Goal: Answer question/provide support

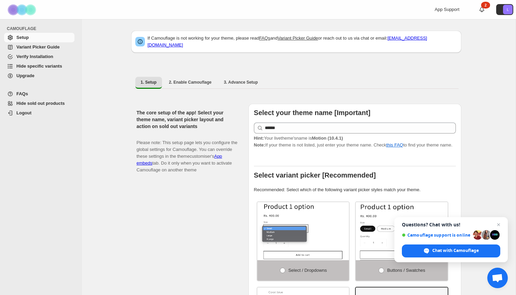
click at [234, 51] on div "If Camouflage is not working for your theme, please read FAQs and Variant Picke…" at bounding box center [296, 45] width 330 height 36
click at [233, 50] on div "If Camouflage is not working for your theme, please read FAQs and Variant Picke…" at bounding box center [296, 45] width 330 height 36
click at [22, 64] on span "Hide specific variants" at bounding box center [39, 66] width 46 height 5
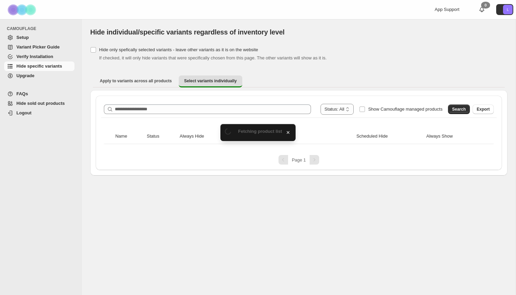
click at [169, 125] on div "**********" at bounding box center [298, 122] width 395 height 43
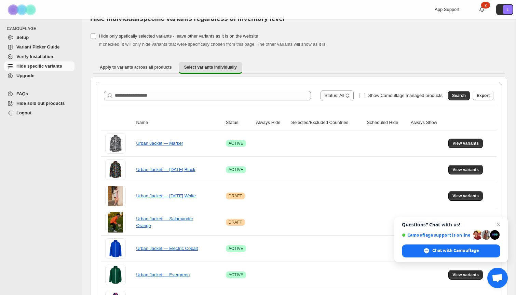
scroll to position [18, 0]
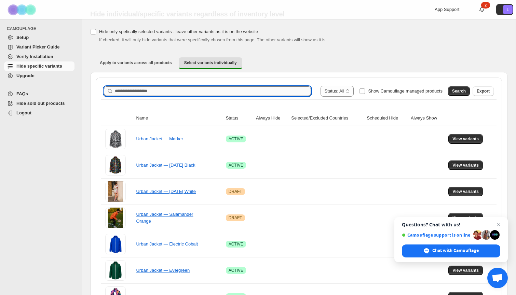
click at [179, 93] on input "Search product name" at bounding box center [213, 91] width 196 height 10
click at [454, 85] on div "Search Export" at bounding box center [469, 90] width 49 height 14
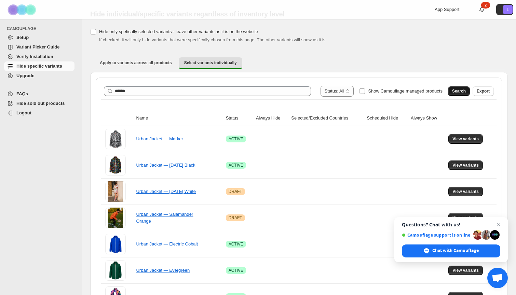
click at [459, 90] on span "Search" at bounding box center [459, 91] width 14 height 5
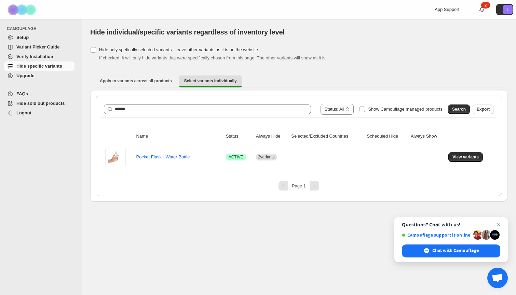
scroll to position [0, 0]
click at [168, 154] on link "Pocket Flask - Water Bottle" at bounding box center [163, 156] width 54 height 5
click at [461, 161] on button "View variants" at bounding box center [465, 157] width 35 height 10
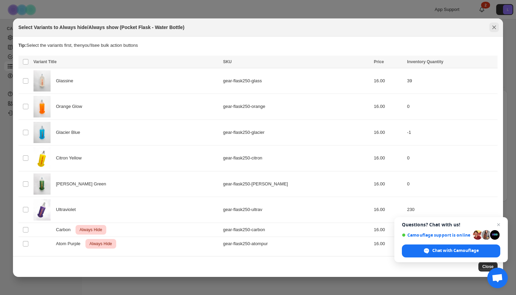
click at [496, 30] on icon "Close" at bounding box center [494, 27] width 7 height 7
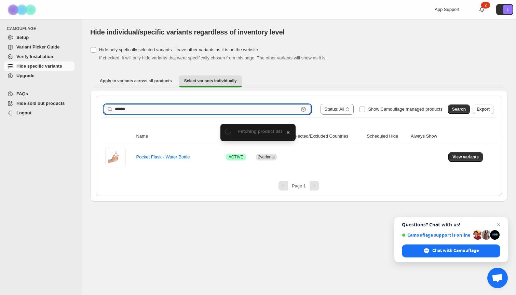
click at [150, 107] on input "******" at bounding box center [207, 110] width 184 height 10
type input "********"
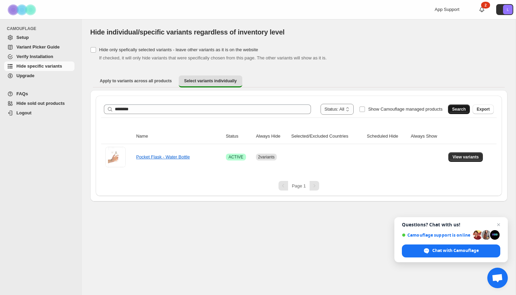
click at [452, 108] on button "Search" at bounding box center [459, 110] width 22 height 10
click at [469, 160] on span "View variants" at bounding box center [466, 156] width 26 height 5
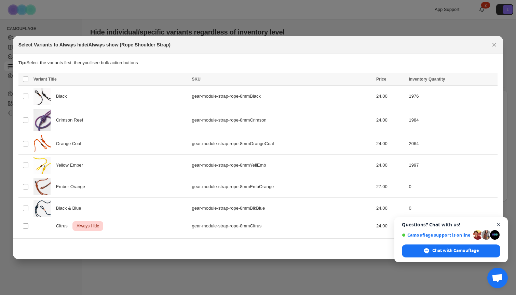
click at [498, 225] on span "Close chat" at bounding box center [499, 225] width 9 height 9
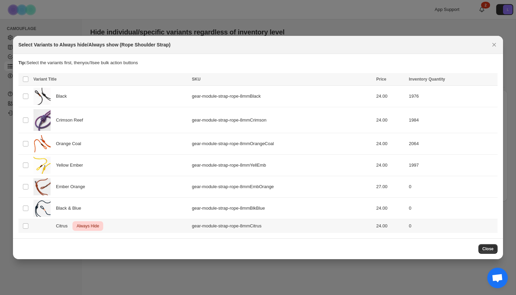
click at [94, 228] on span "Always Hide" at bounding box center [87, 226] width 25 height 8
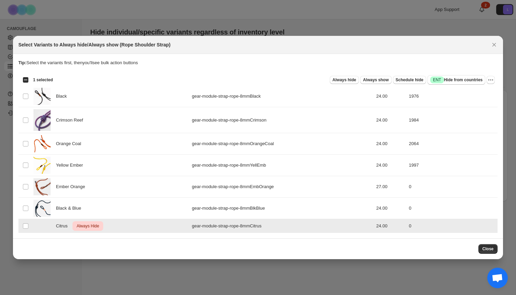
click at [94, 228] on span "Always Hide" at bounding box center [87, 226] width 25 height 8
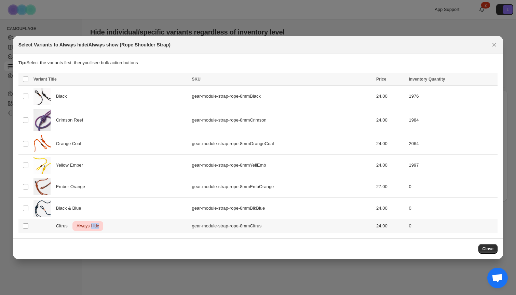
click at [94, 228] on span "Always Hide" at bounding box center [87, 226] width 25 height 8
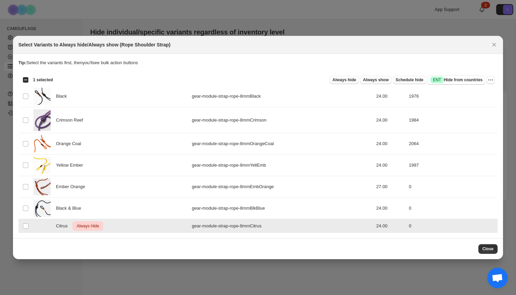
click at [98, 227] on span "Always Hide" at bounding box center [87, 226] width 25 height 8
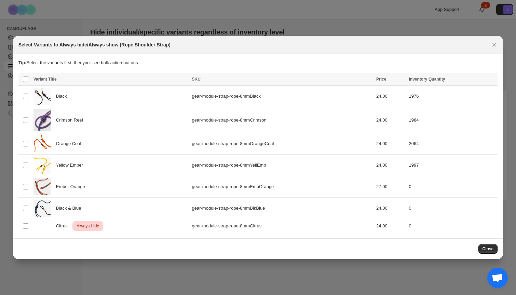
click at [498, 276] on span "Open chat" at bounding box center [497, 279] width 11 height 10
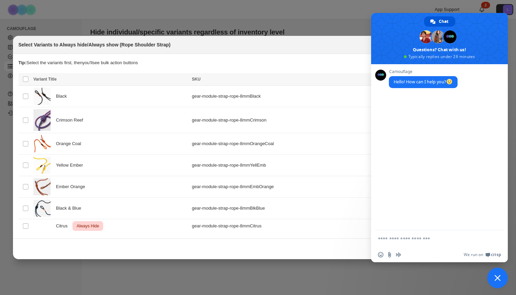
click at [408, 243] on form at bounding box center [432, 239] width 108 height 18
click at [396, 234] on form at bounding box center [432, 239] width 108 height 18
click at [392, 239] on textarea "Compose your message..." at bounding box center [432, 239] width 108 height 6
click at [444, 241] on textarea "Compose your message..." at bounding box center [432, 239] width 108 height 6
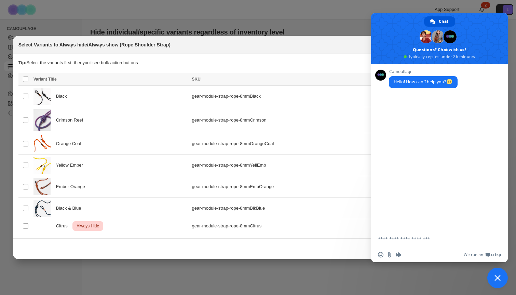
click at [439, 240] on textarea "Compose your message..." at bounding box center [432, 239] width 108 height 6
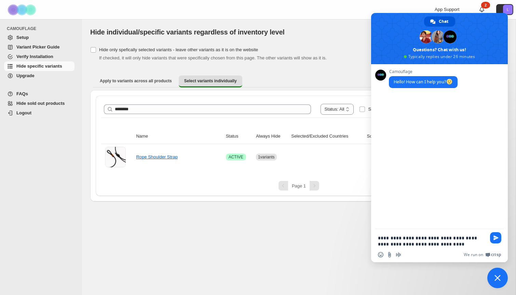
type textarea "**********"
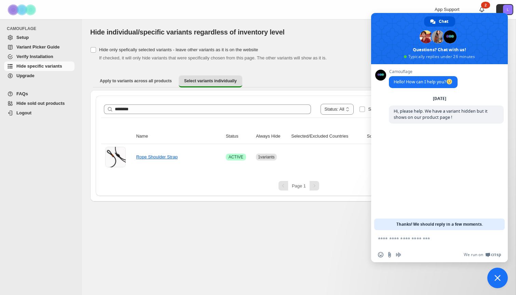
click at [495, 276] on span "Close chat" at bounding box center [498, 278] width 6 height 6
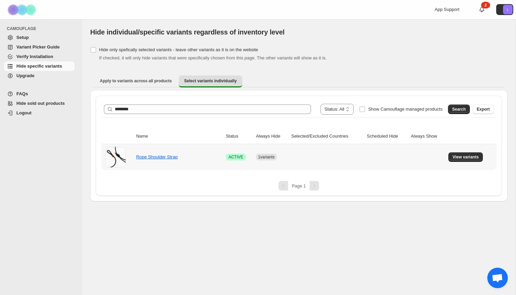
click at [158, 163] on td "Rope Shoulder Strap" at bounding box center [179, 157] width 90 height 26
click at [157, 156] on link "Rope Shoulder Strap" at bounding box center [156, 156] width 41 height 5
click at [468, 159] on span "View variants" at bounding box center [466, 156] width 26 height 5
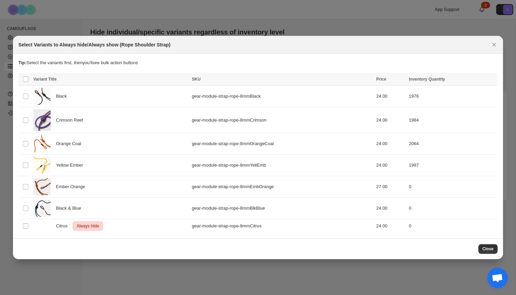
click at [501, 277] on span "Open chat" at bounding box center [497, 279] width 11 height 10
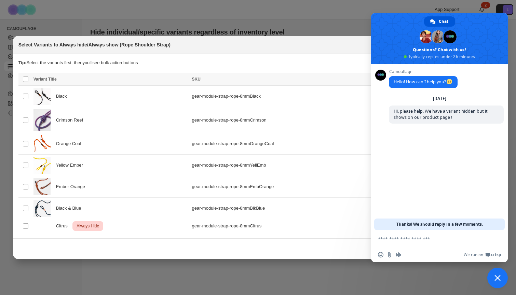
click at [394, 247] on div "Insert an emoji Send a file Audio message We run on Crisp" at bounding box center [439, 254] width 137 height 15
click at [389, 240] on textarea "Compose your message..." at bounding box center [432, 239] width 108 height 6
click at [390, 240] on textarea "Compose your message..." at bounding box center [432, 239] width 108 height 6
click at [394, 239] on textarea "Compose your message..." at bounding box center [432, 239] width 108 height 6
click at [497, 275] on span "Close chat" at bounding box center [497, 278] width 21 height 21
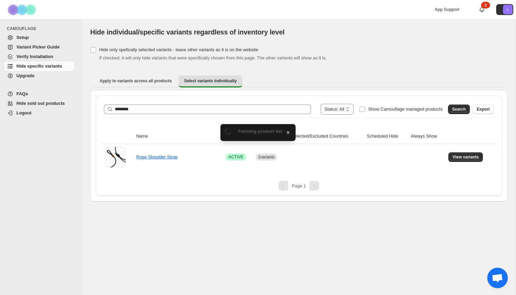
click at [494, 277] on span "Open chat" at bounding box center [497, 279] width 11 height 10
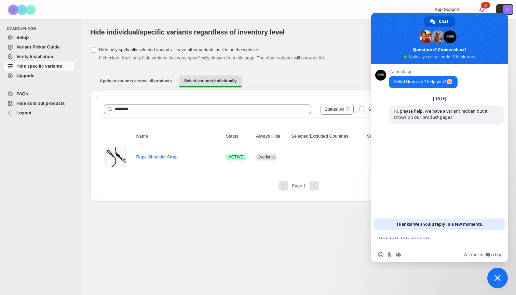
click at [432, 243] on form at bounding box center [432, 239] width 108 height 18
click at [419, 239] on textarea "Compose your message..." at bounding box center [432, 239] width 108 height 6
type textarea "**********"
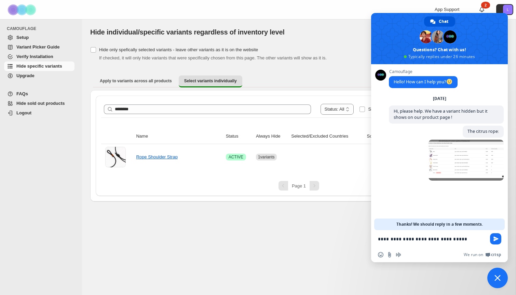
type textarea "**********"
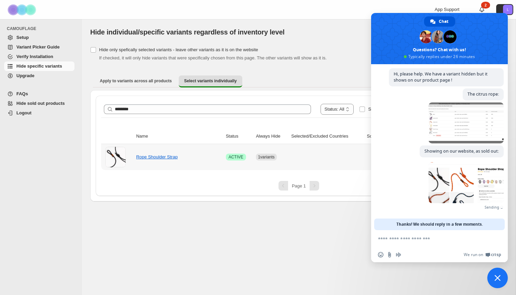
scroll to position [27, 0]
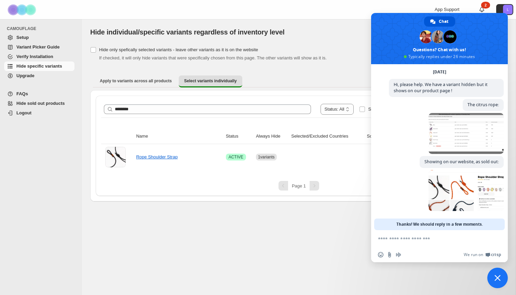
click at [404, 241] on textarea "Compose your message..." at bounding box center [432, 239] width 108 height 6
type textarea "**********"
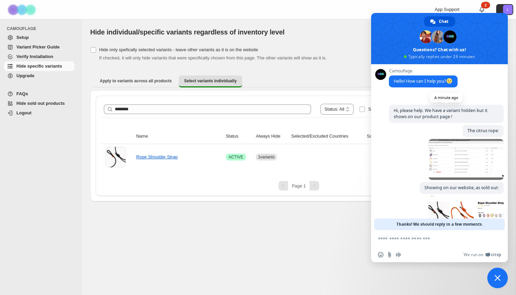
scroll to position [41, 0]
